Goal: Navigation & Orientation: Understand site structure

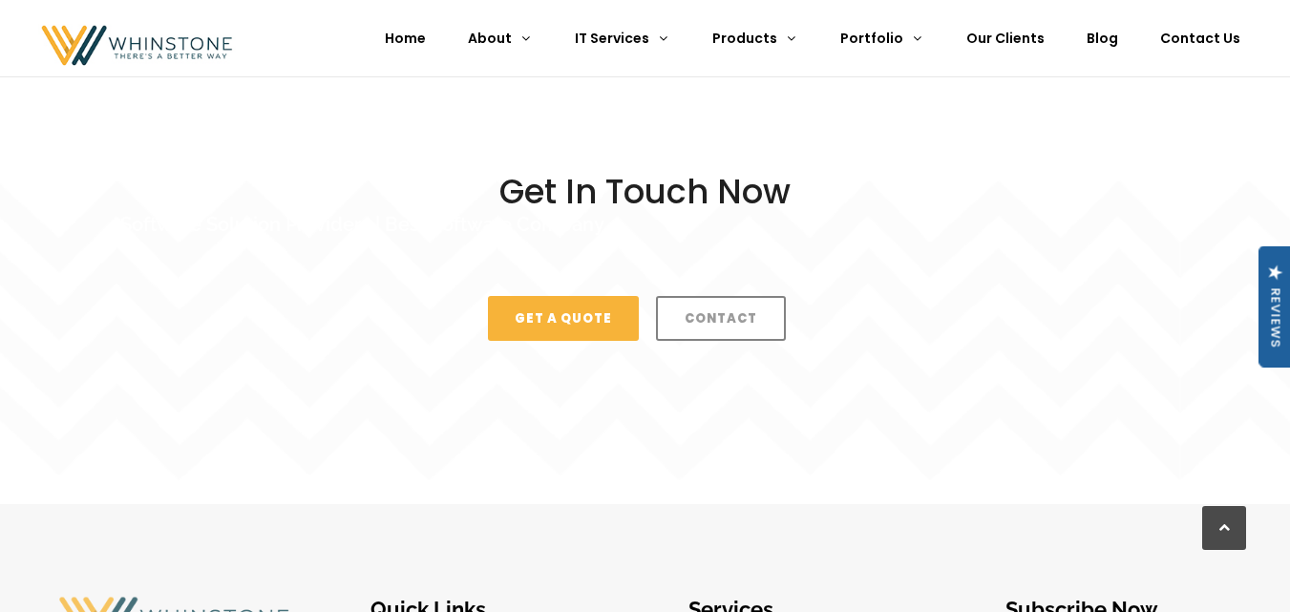
scroll to position [5145, 0]
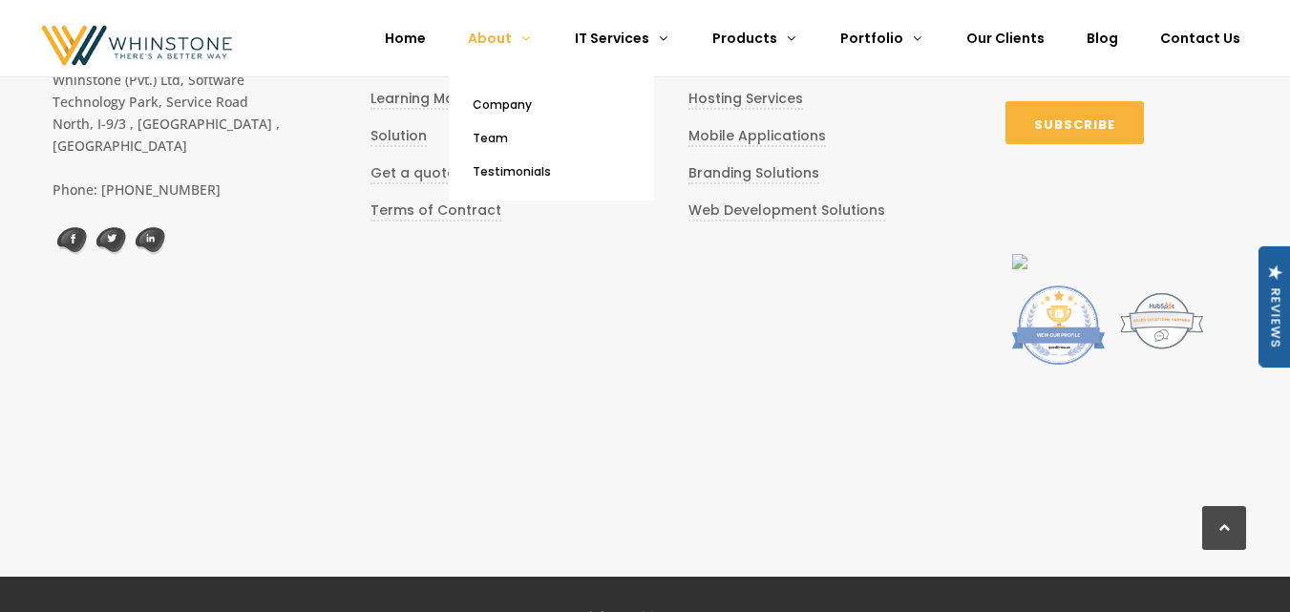
click at [512, 32] on span "About" at bounding box center [490, 38] width 44 height 19
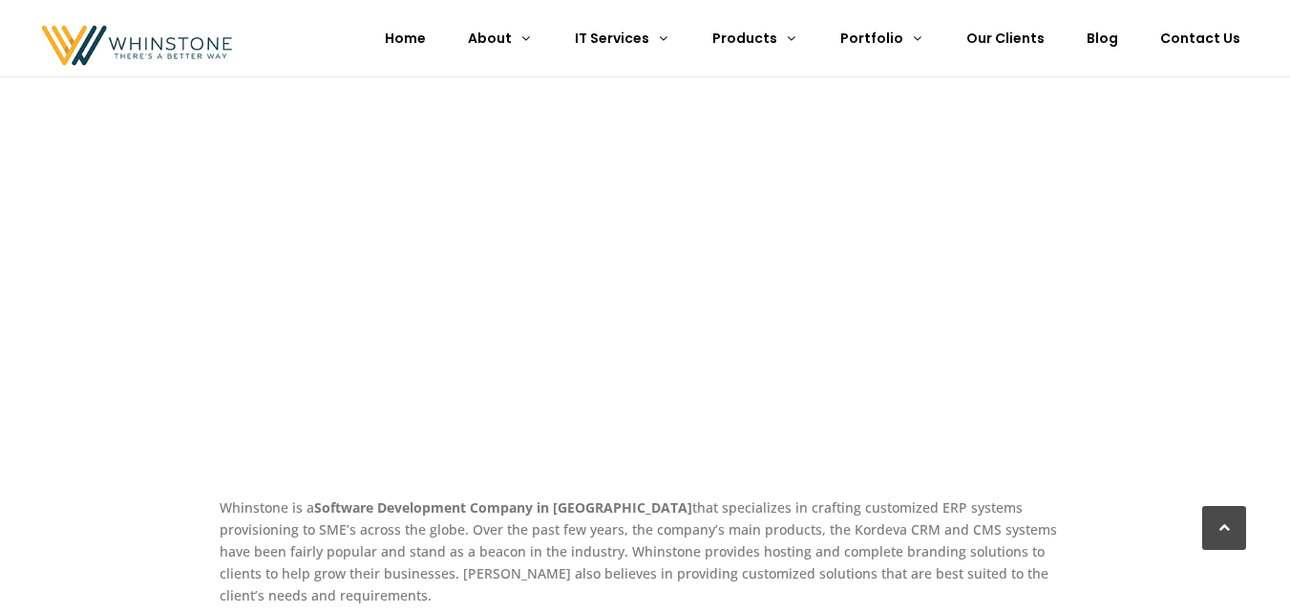
scroll to position [943, 0]
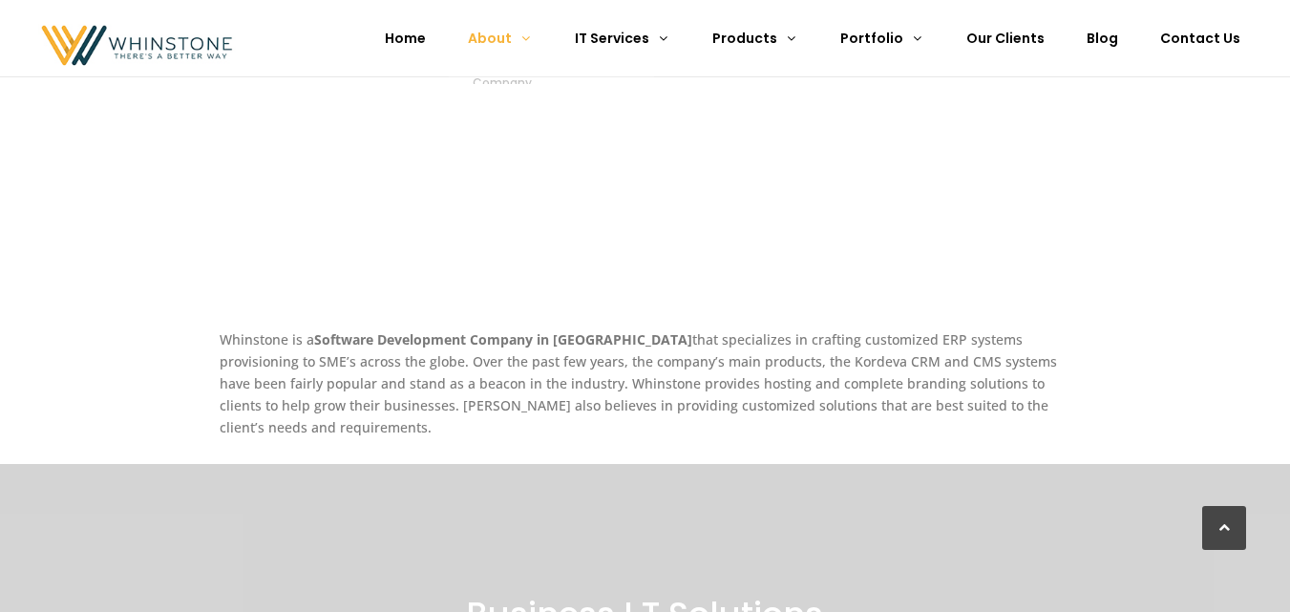
drag, startPoint x: 520, startPoint y: 54, endPoint x: 549, endPoint y: 41, distance: 31.6
click at [537, 41] on icon at bounding box center [528, 38] width 15 height 13
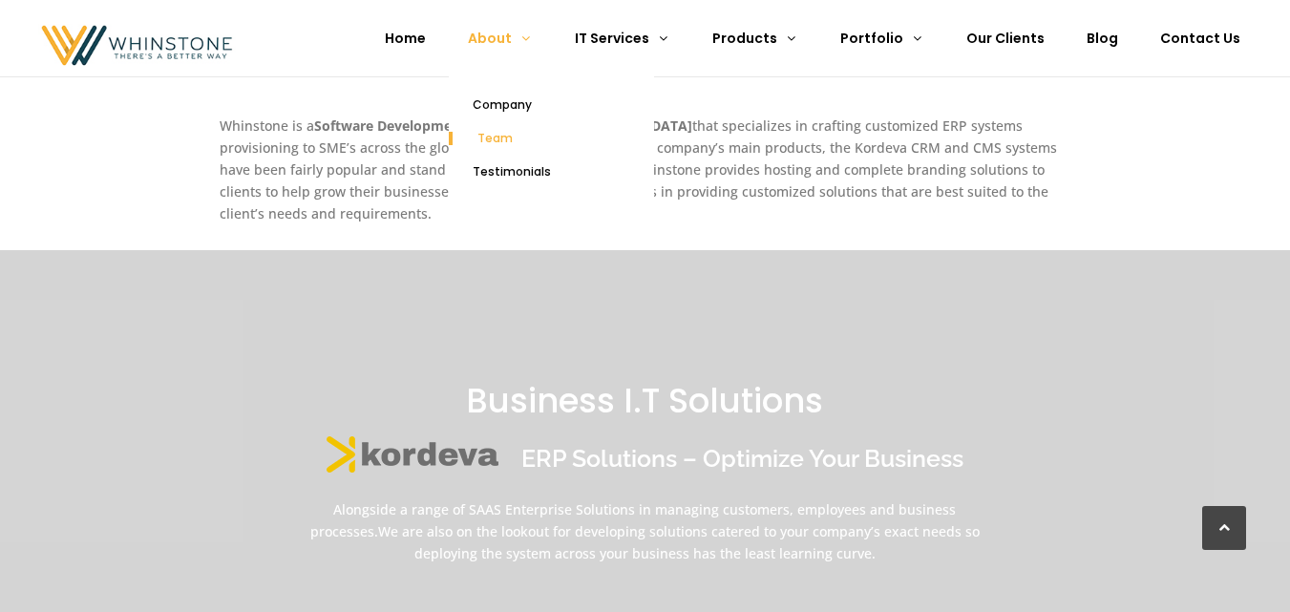
click at [513, 138] on span "Team" at bounding box center [494, 138] width 35 height 16
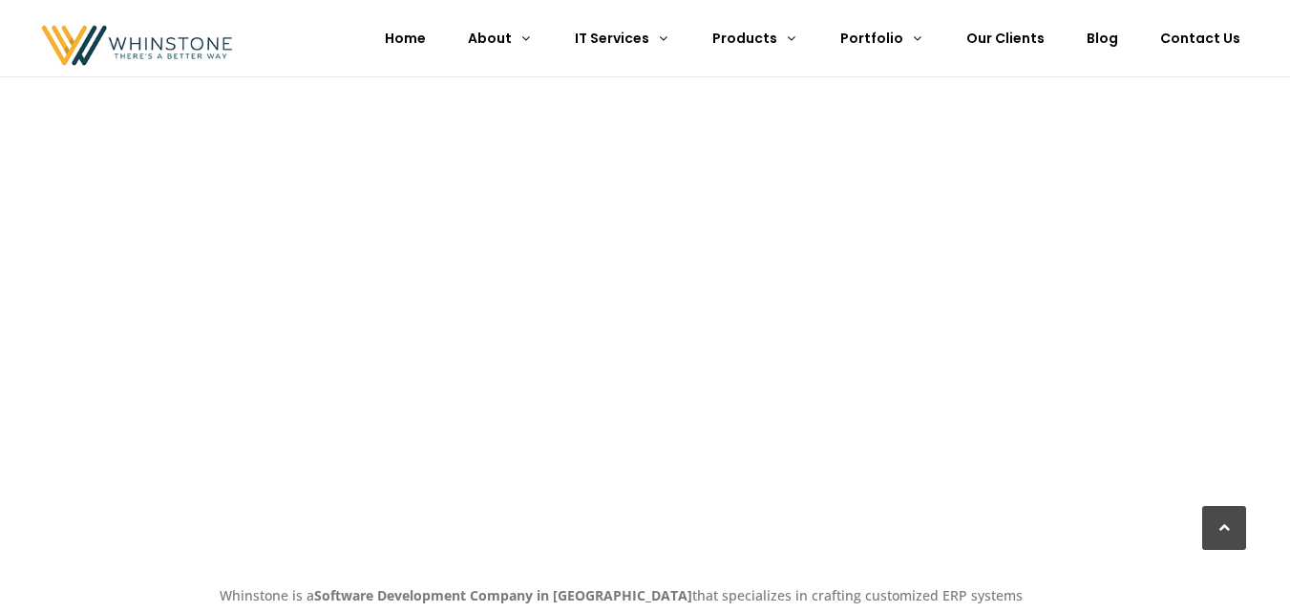
scroll to position [531, 0]
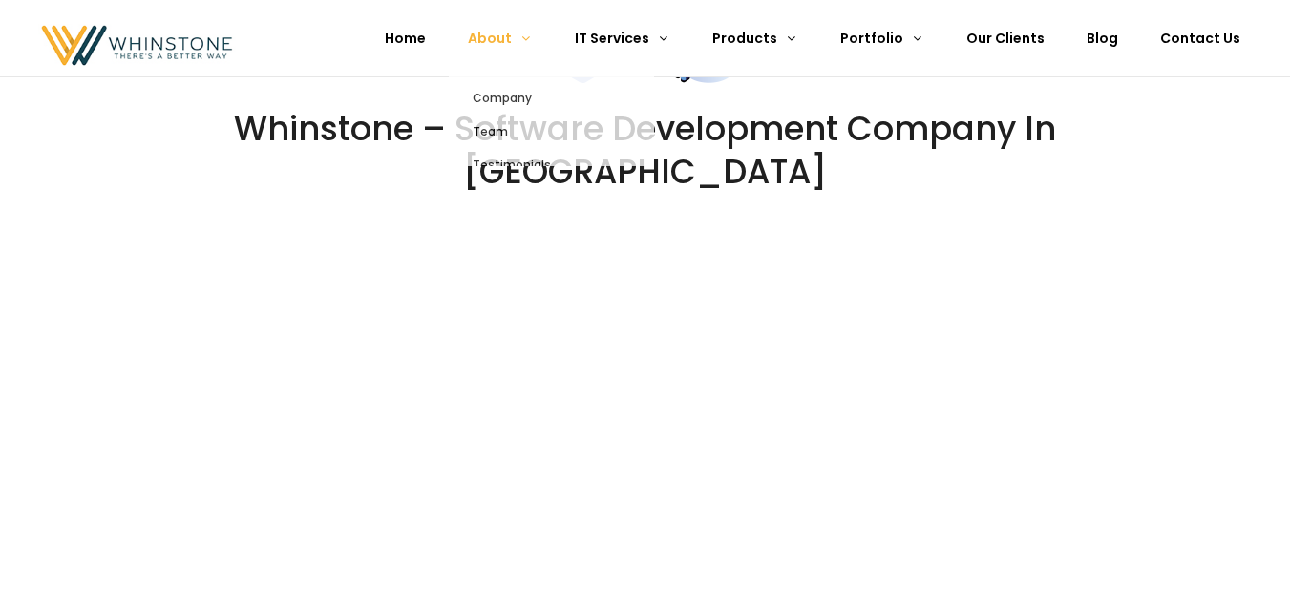
click at [538, 40] on span "About" at bounding box center [500, 38] width 103 height 32
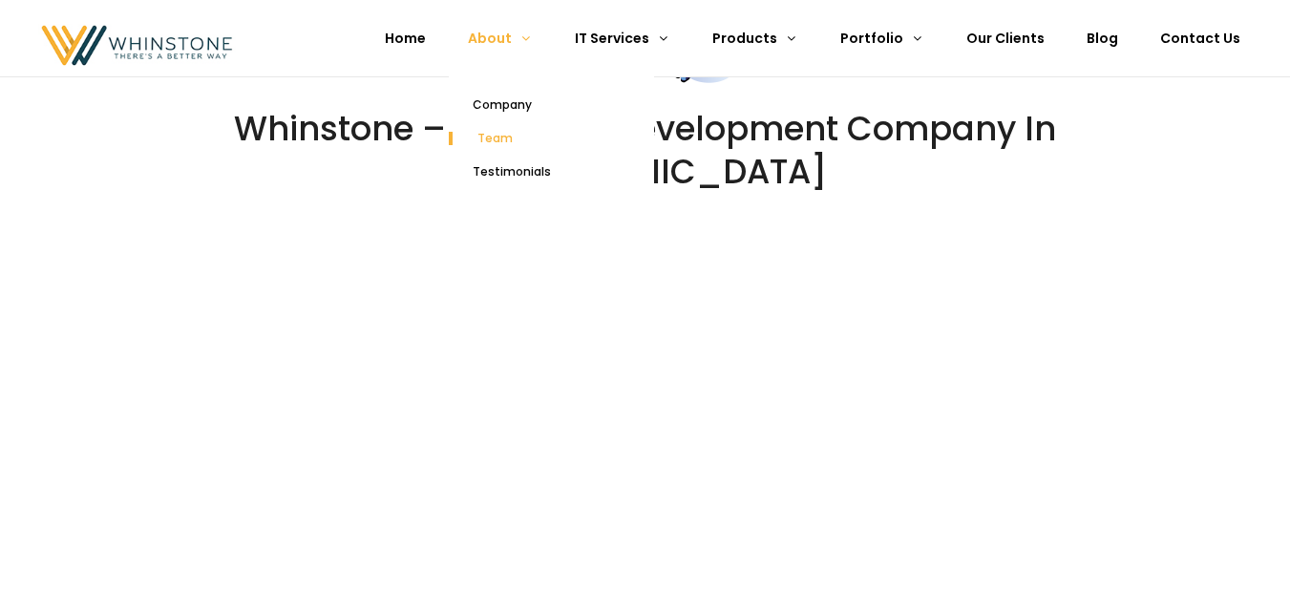
click at [513, 138] on span "Team" at bounding box center [494, 138] width 35 height 16
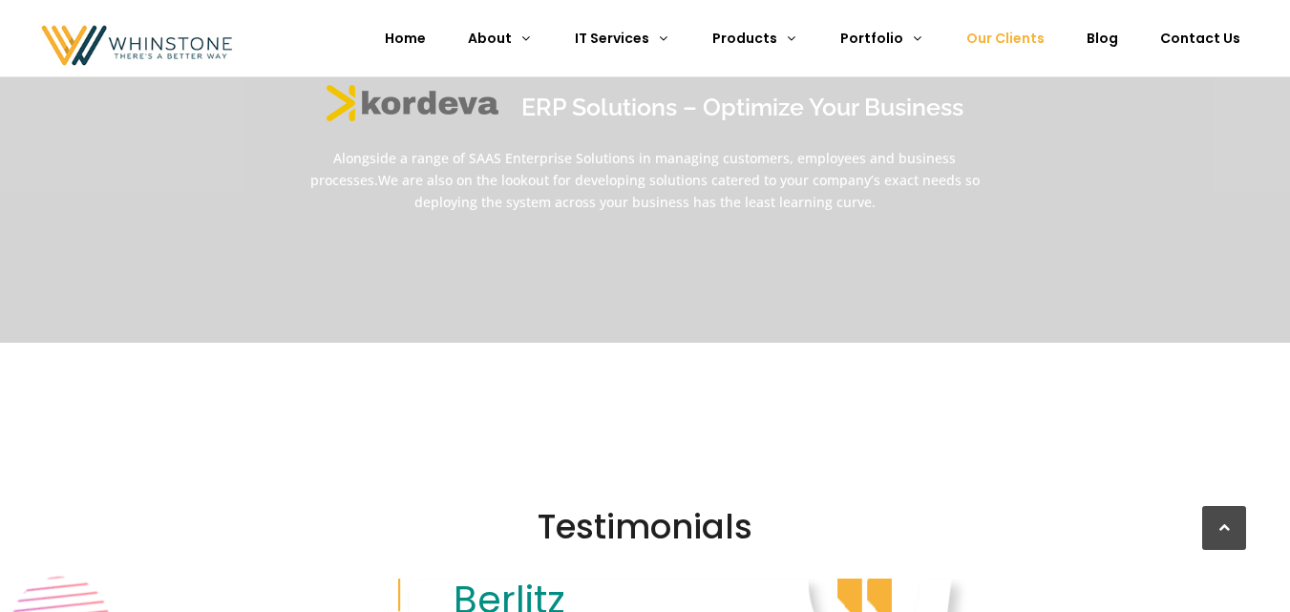
click at [1019, 38] on span "Our Clients" at bounding box center [1005, 38] width 78 height 19
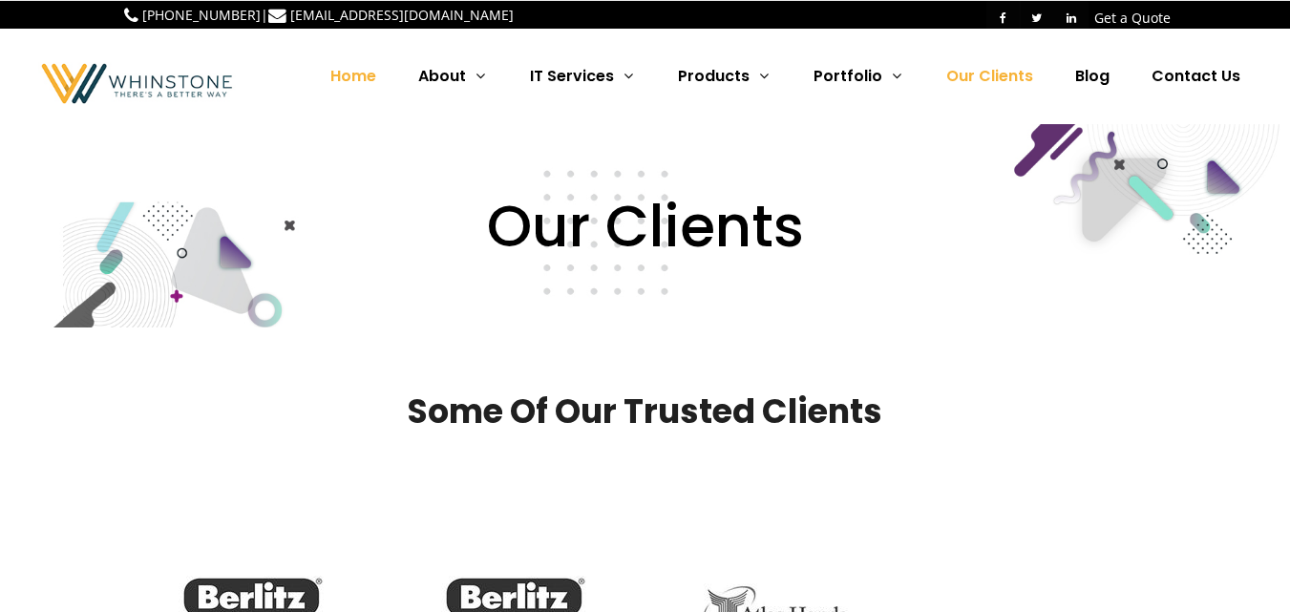
click at [359, 79] on span "Home" at bounding box center [353, 76] width 46 height 22
